Goal: Task Accomplishment & Management: Manage account settings

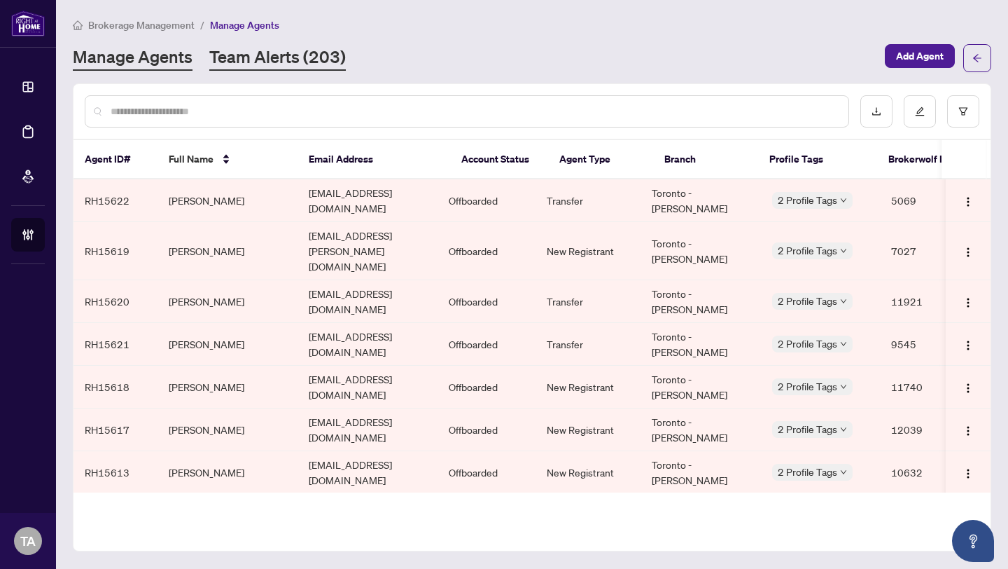
click at [218, 54] on link "Team Alerts (203)" at bounding box center [277, 58] width 137 height 25
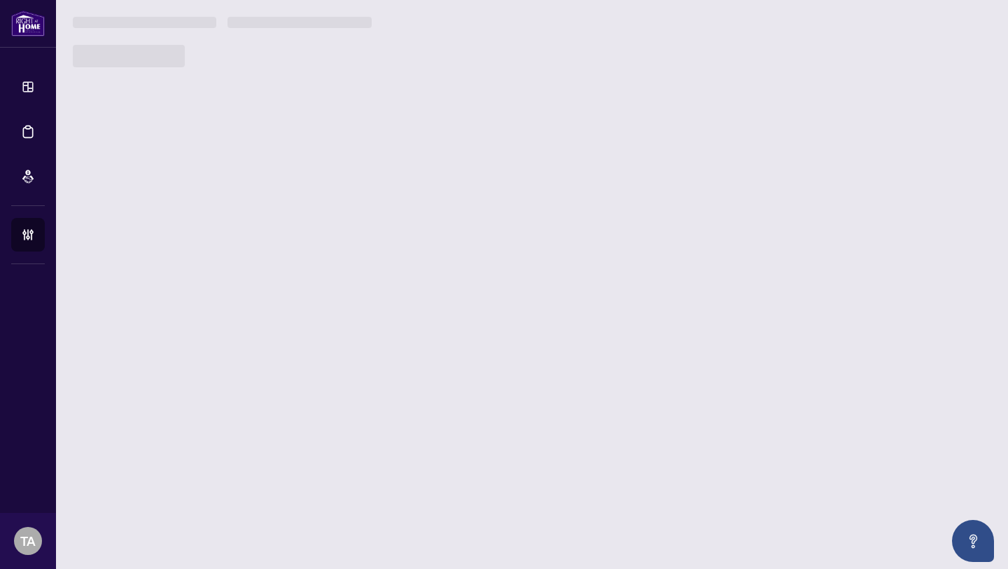
click at [138, 64] on span at bounding box center [129, 56] width 112 height 22
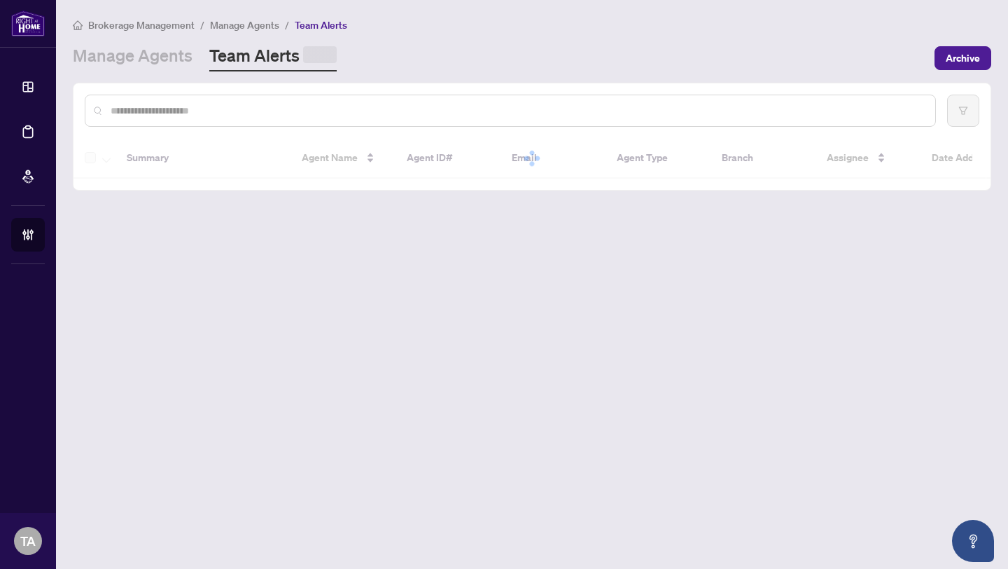
click at [138, 64] on link "Manage Agents" at bounding box center [133, 57] width 120 height 27
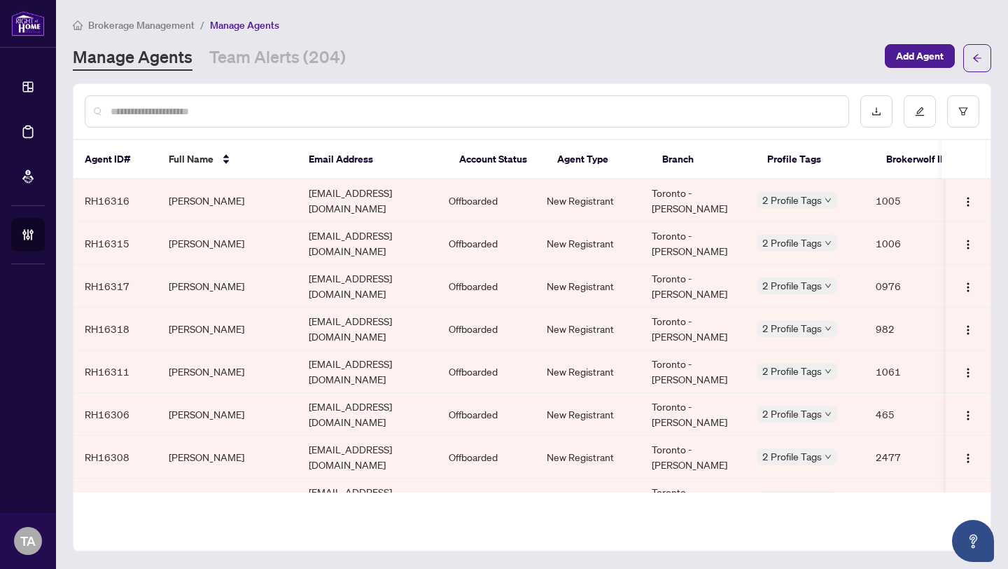
click at [363, 189] on td "[EMAIL_ADDRESS][DOMAIN_NAME]" at bounding box center [368, 200] width 140 height 43
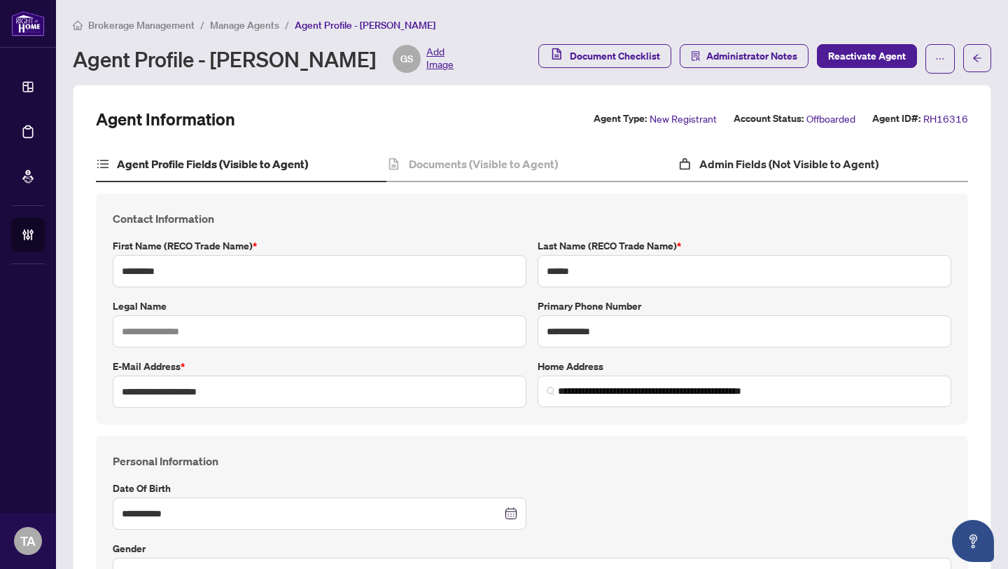
click at [854, 176] on div "Admin Fields (Not Visible to Agent)" at bounding box center [823, 164] width 291 height 35
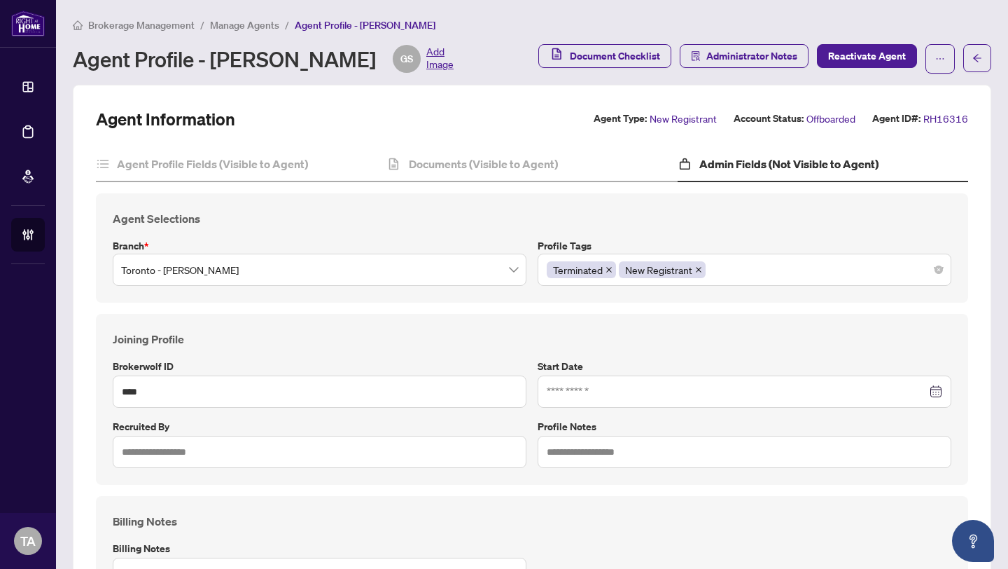
type input "**********"
click at [237, 29] on span "Manage Agents" at bounding box center [244, 25] width 69 height 13
